Goal: Find contact information: Find contact information

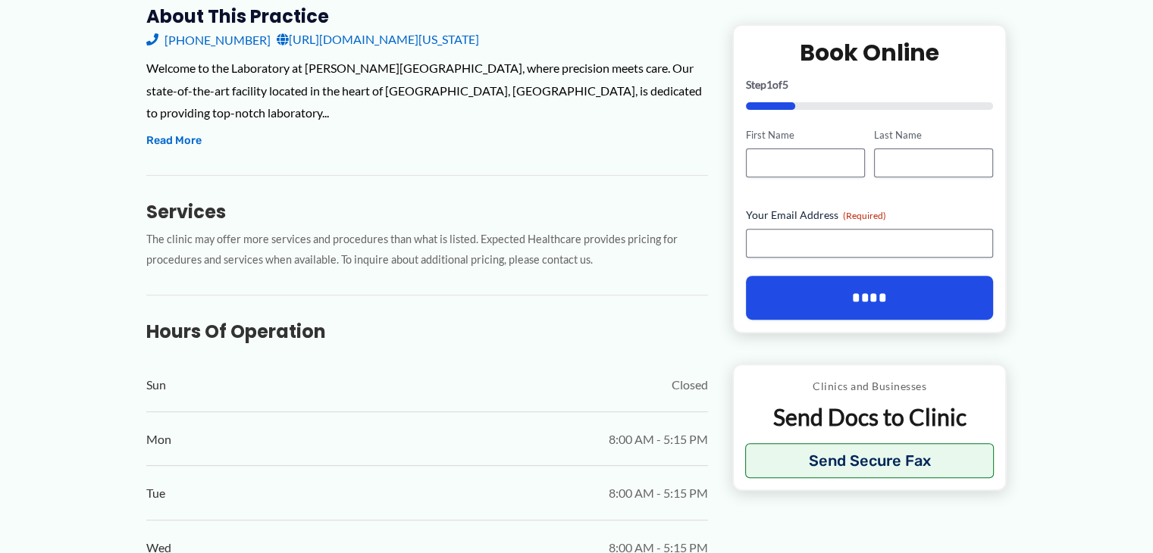
scroll to position [555, 0]
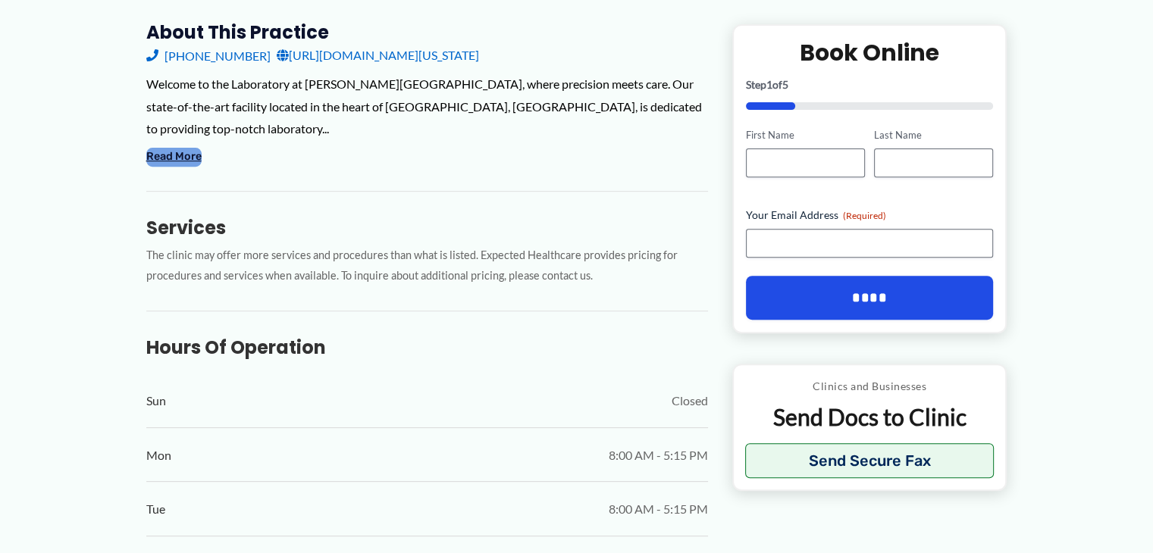
click at [180, 158] on button "Read More" at bounding box center [173, 157] width 55 height 18
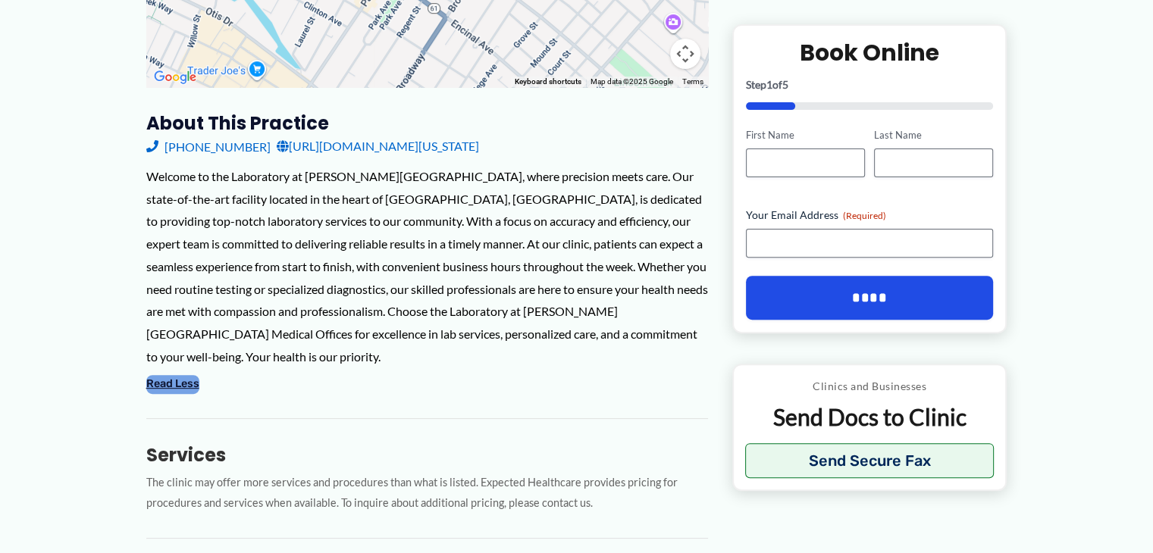
scroll to position [461, 0]
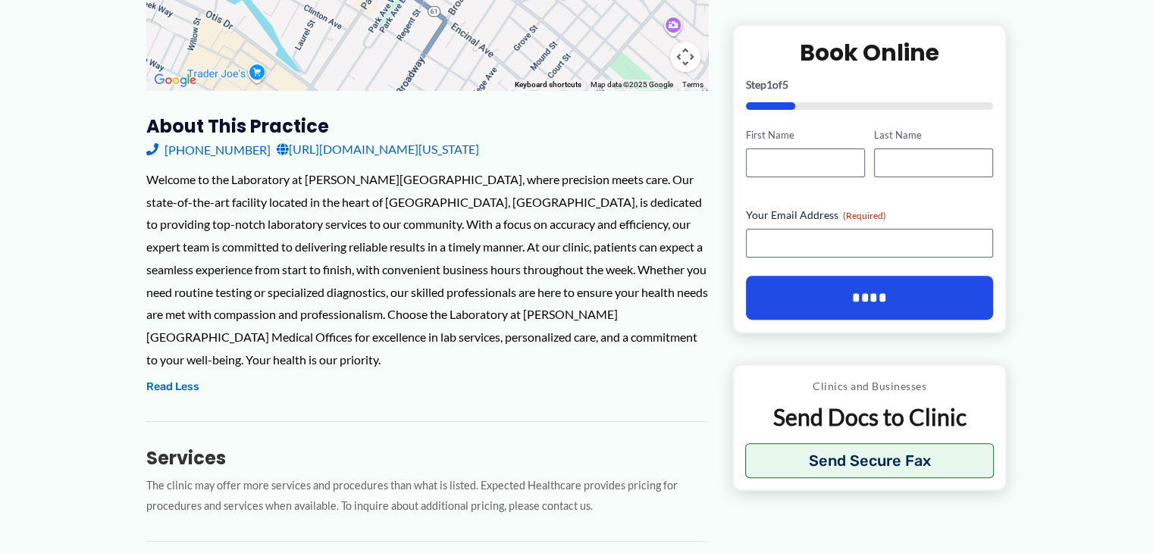
click at [352, 152] on link "[URL][DOMAIN_NAME][US_STATE]" at bounding box center [378, 149] width 202 height 23
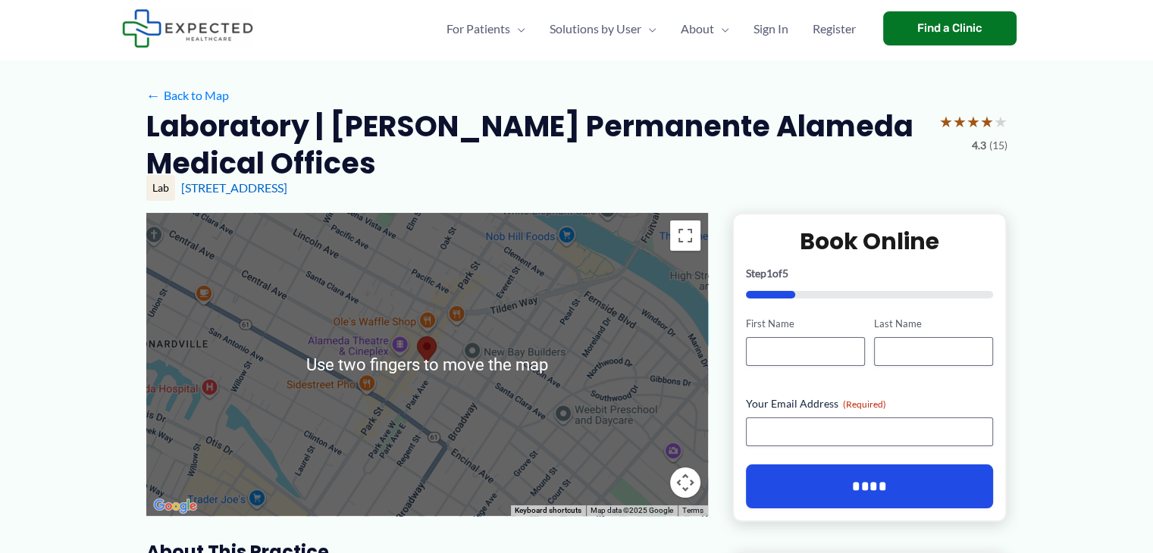
scroll to position [24, 0]
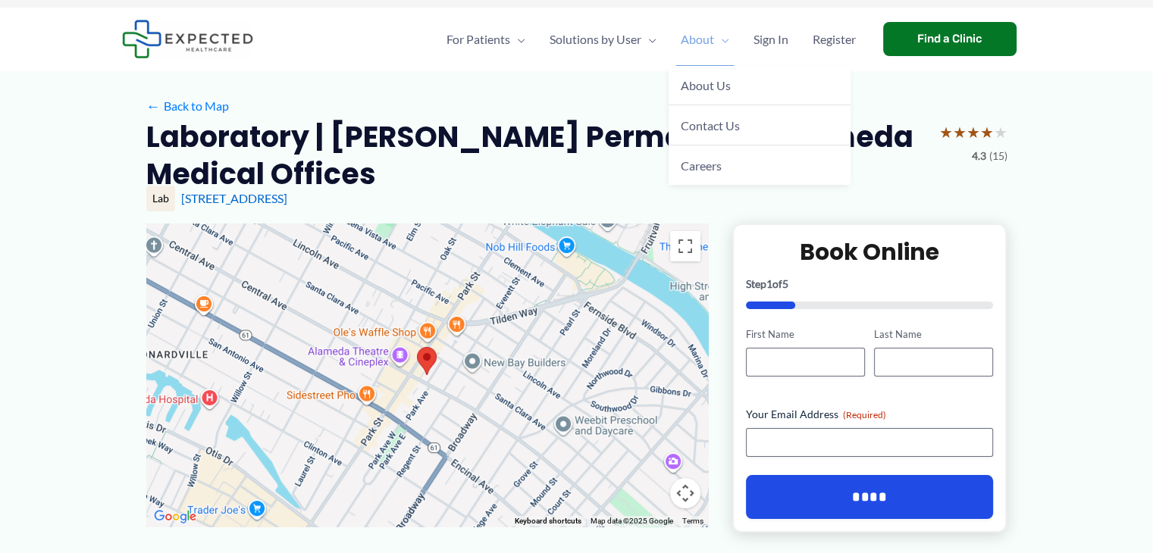
click at [714, 39] on span "Menu Toggle" at bounding box center [721, 39] width 15 height 53
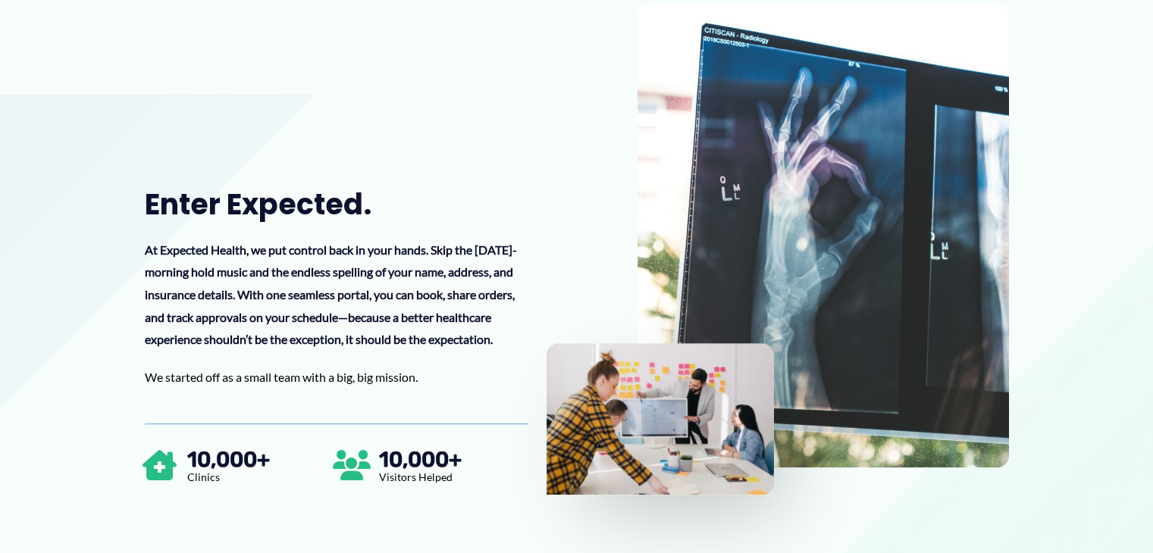
scroll to position [450, 0]
